Goal: Navigation & Orientation: Find specific page/section

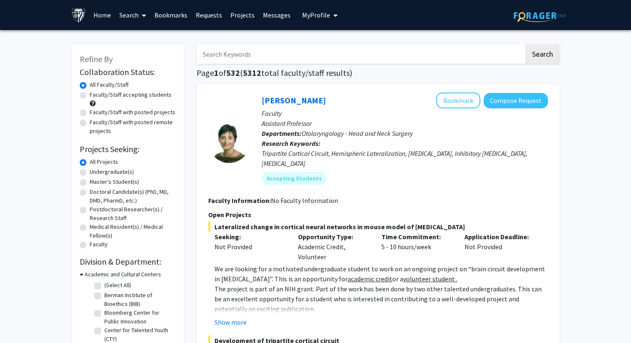
click at [211, 18] on link "Requests" at bounding box center [208, 14] width 35 height 29
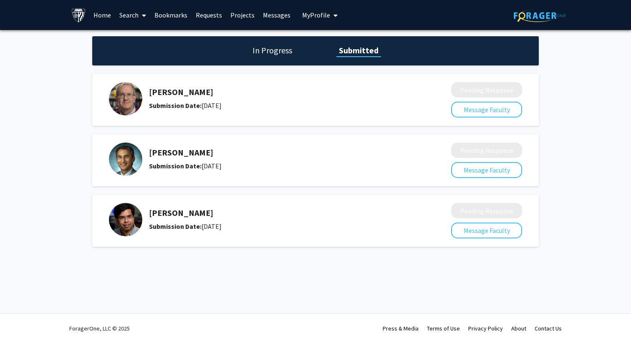
click at [184, 15] on link "Bookmarks" at bounding box center [170, 14] width 41 height 29
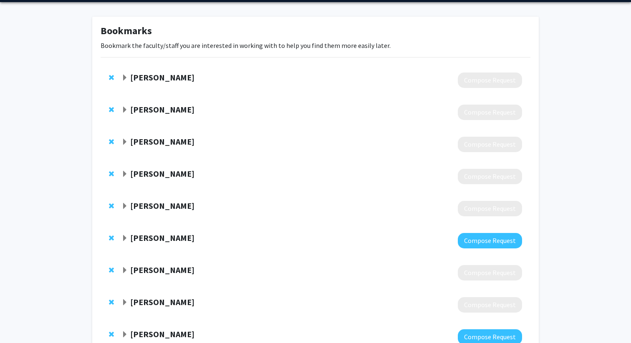
scroll to position [38, 0]
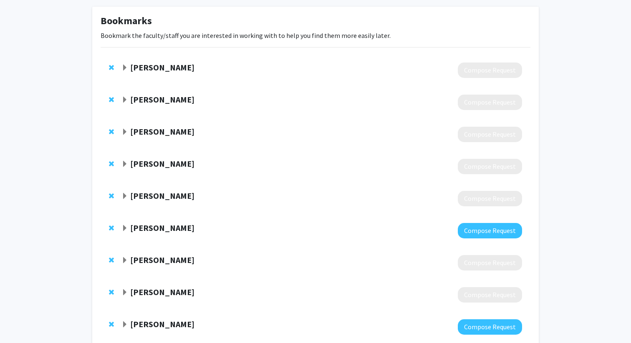
click at [174, 164] on strong "[PERSON_NAME]" at bounding box center [162, 164] width 64 height 10
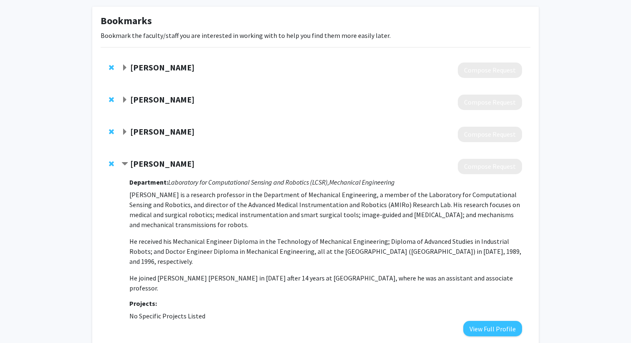
click at [174, 164] on strong "[PERSON_NAME]" at bounding box center [162, 164] width 64 height 10
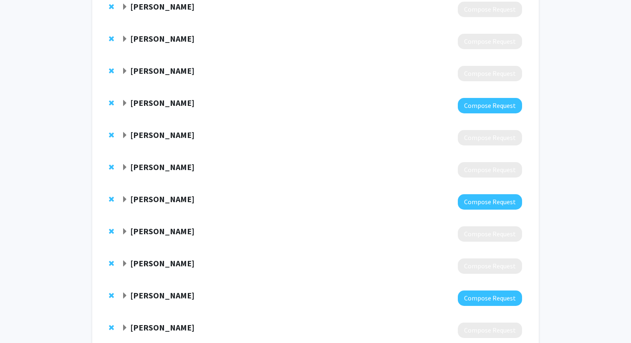
scroll to position [157, 0]
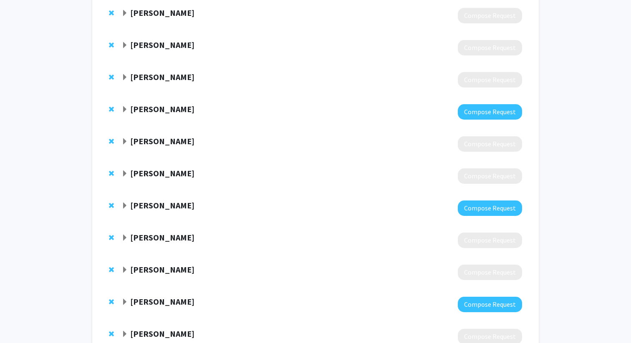
click at [176, 107] on strong "[PERSON_NAME]" at bounding box center [162, 109] width 64 height 10
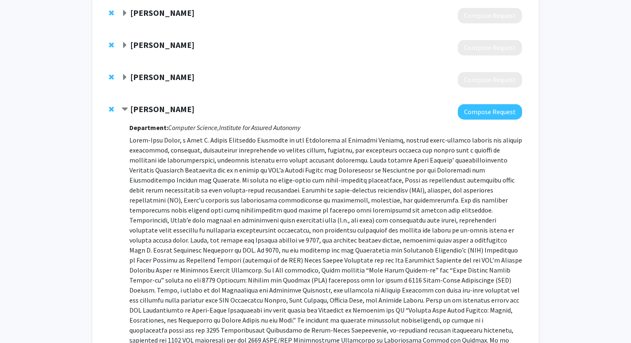
click at [176, 107] on strong "[PERSON_NAME]" at bounding box center [162, 109] width 64 height 10
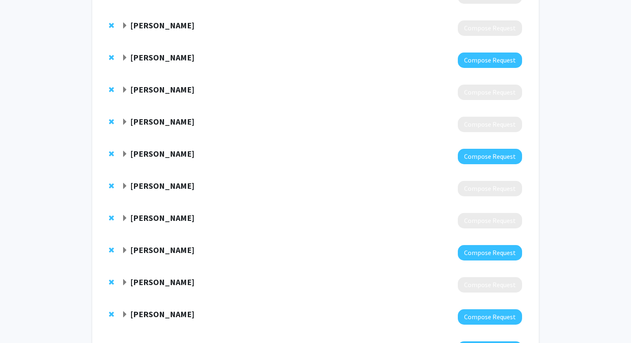
scroll to position [223, 0]
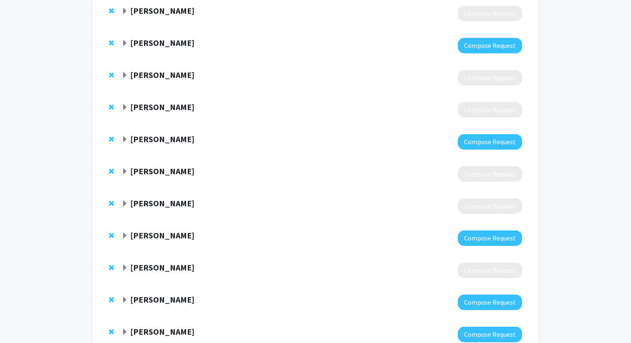
click at [171, 140] on strong "[PERSON_NAME]" at bounding box center [162, 139] width 64 height 10
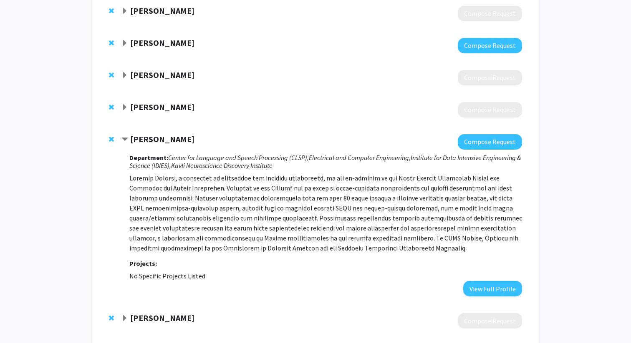
click at [171, 140] on strong "[PERSON_NAME]" at bounding box center [162, 139] width 64 height 10
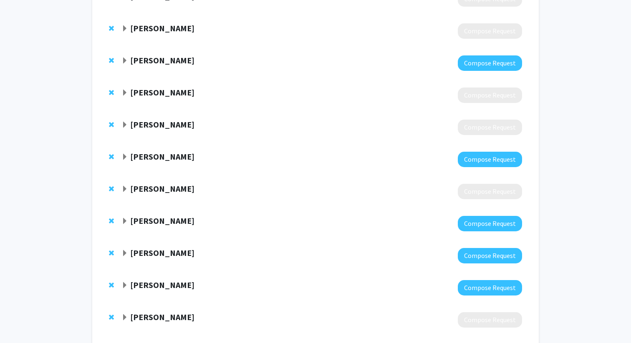
scroll to position [307, 0]
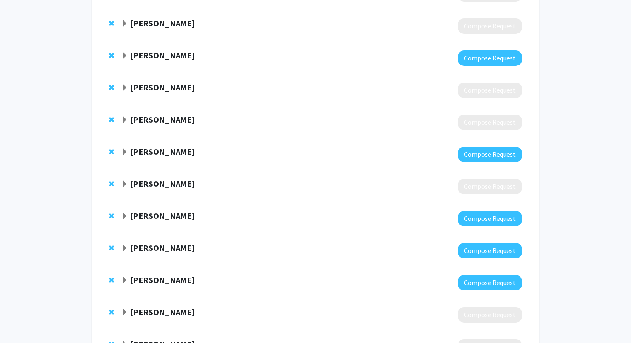
click at [171, 156] on strong "[PERSON_NAME]" at bounding box center [162, 151] width 64 height 10
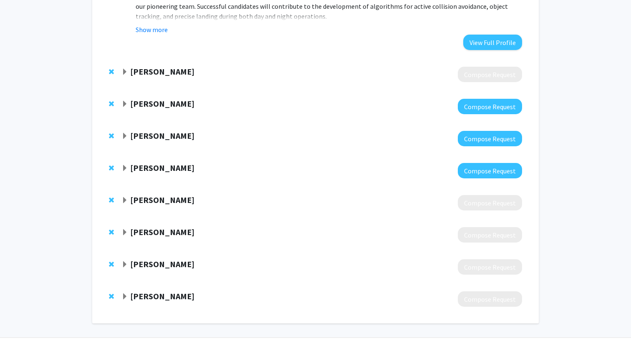
scroll to position [773, 0]
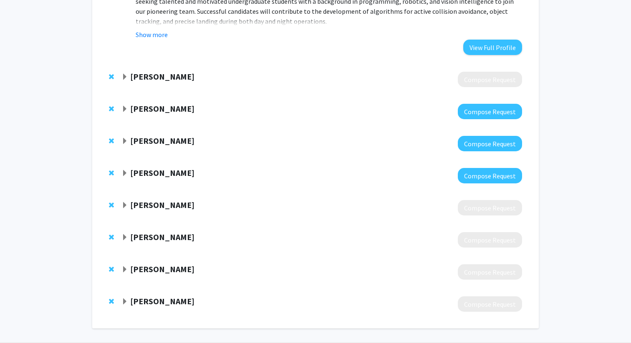
click at [165, 168] on strong "[PERSON_NAME]" at bounding box center [162, 173] width 64 height 10
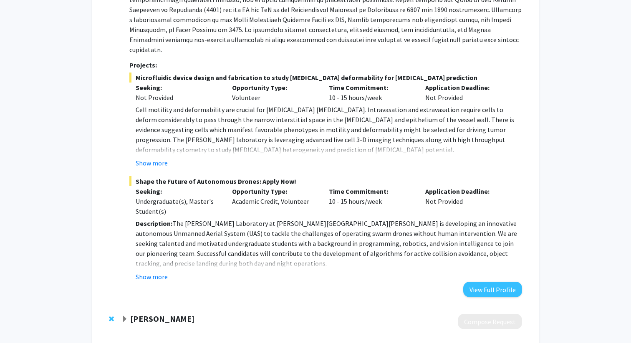
scroll to position [524, 0]
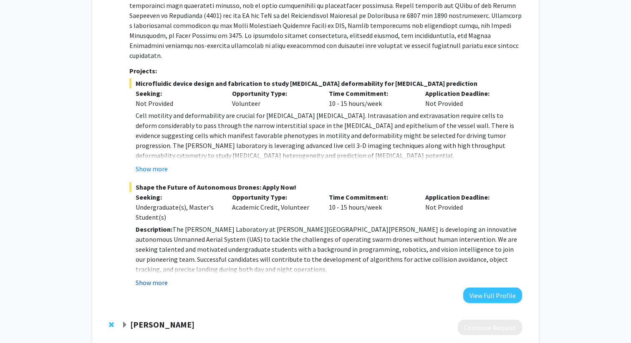
click at [159, 278] on button "Show more" at bounding box center [152, 283] width 32 height 10
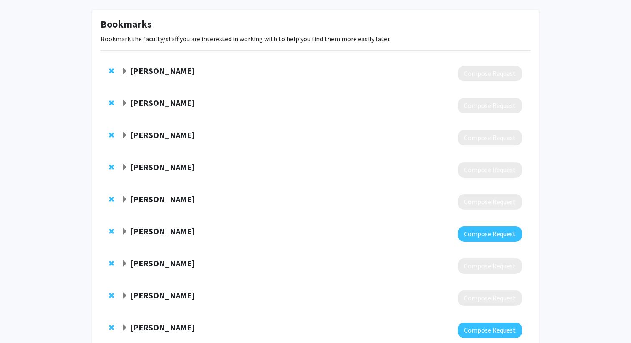
scroll to position [28, 0]
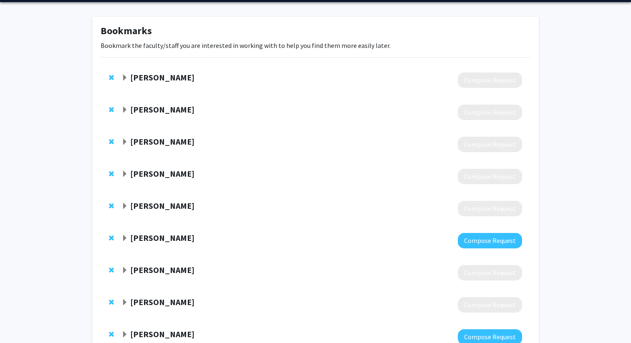
click at [189, 73] on strong "[PERSON_NAME]" at bounding box center [162, 77] width 64 height 10
